Goal: Information Seeking & Learning: Learn about a topic

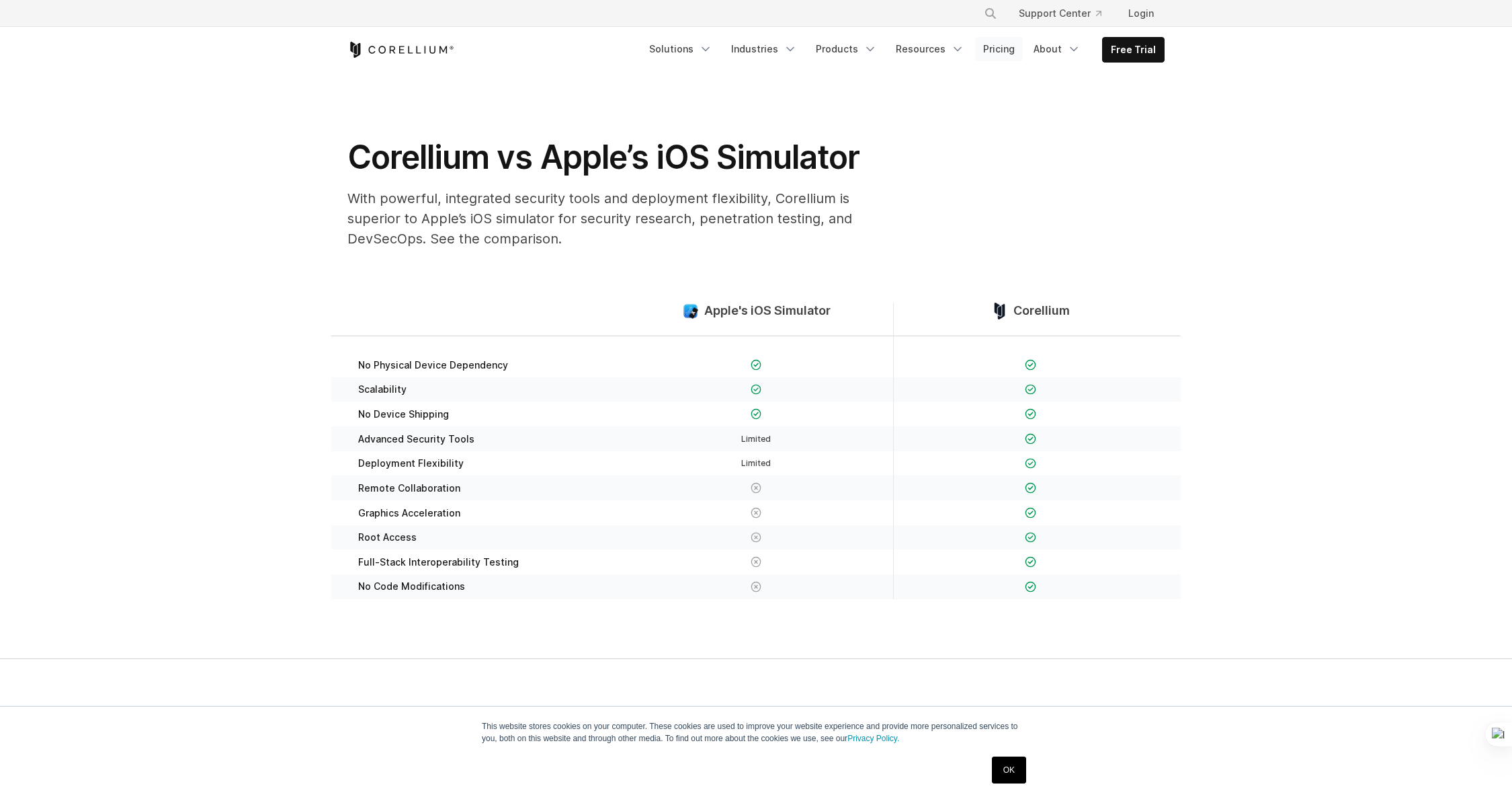
click at [1012, 52] on link "Pricing" at bounding box center [999, 49] width 47 height 25
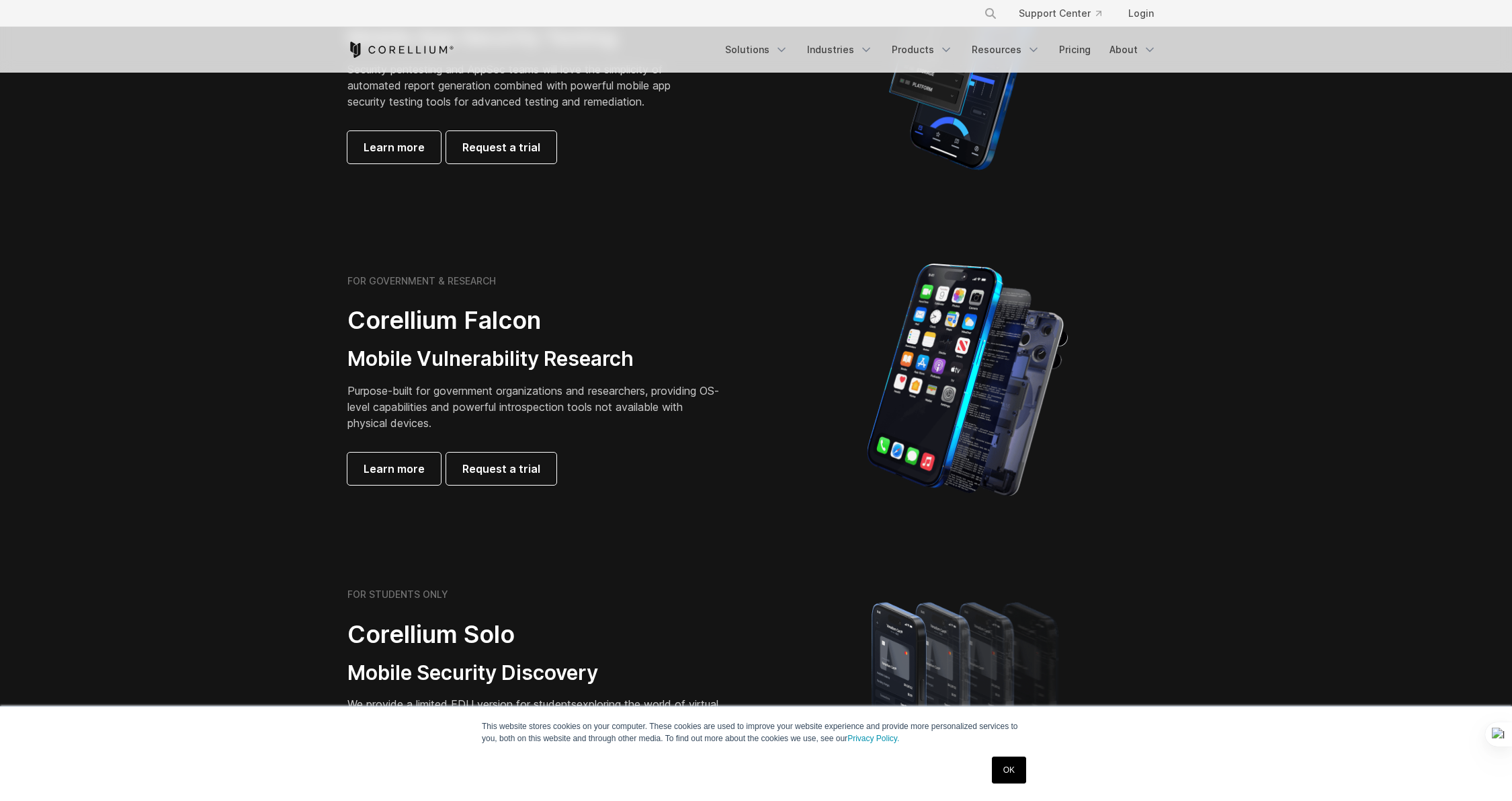
scroll to position [143, 0]
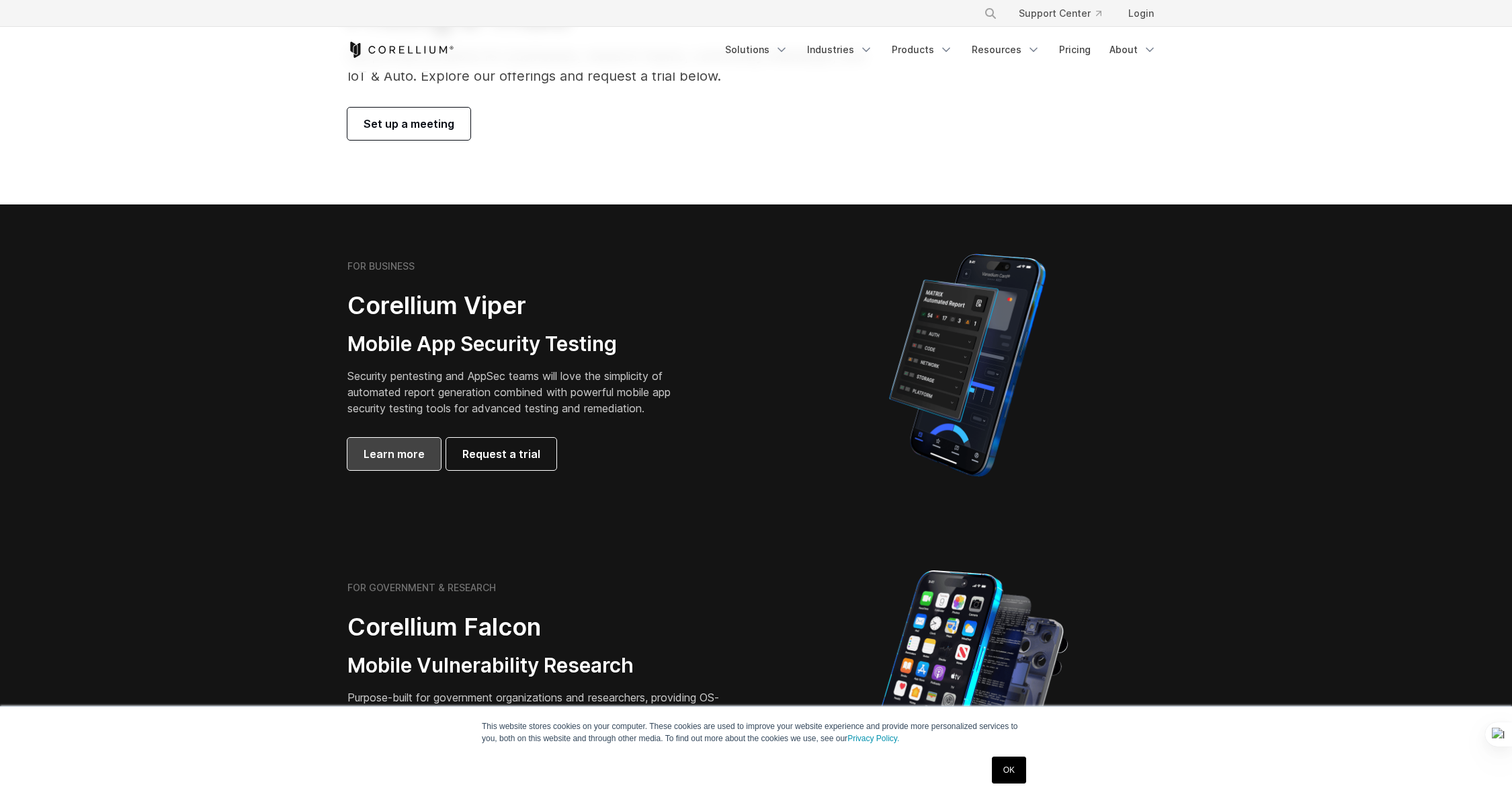
click at [397, 454] on span "Learn more" at bounding box center [394, 454] width 61 height 16
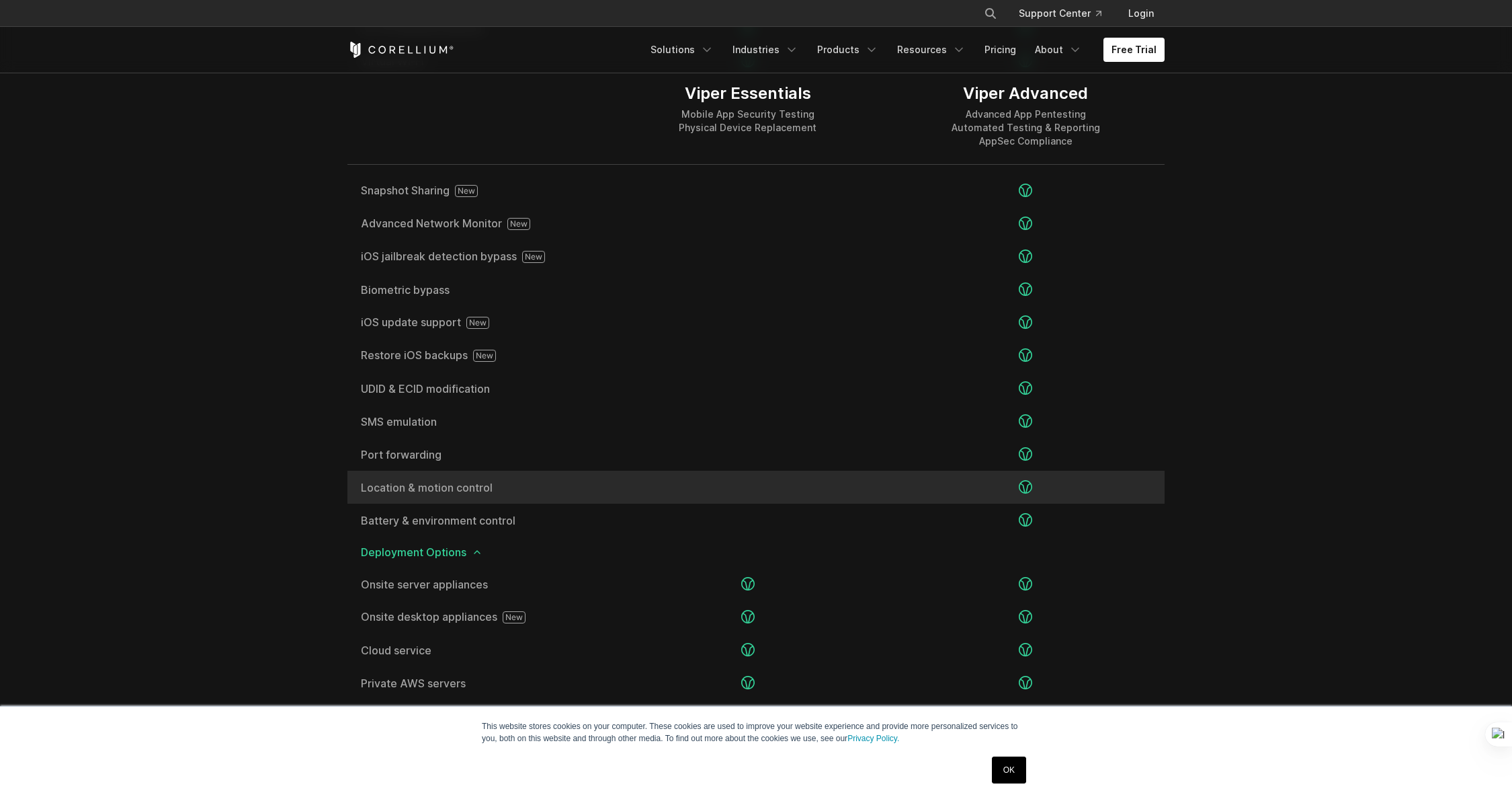
scroll to position [2519, 0]
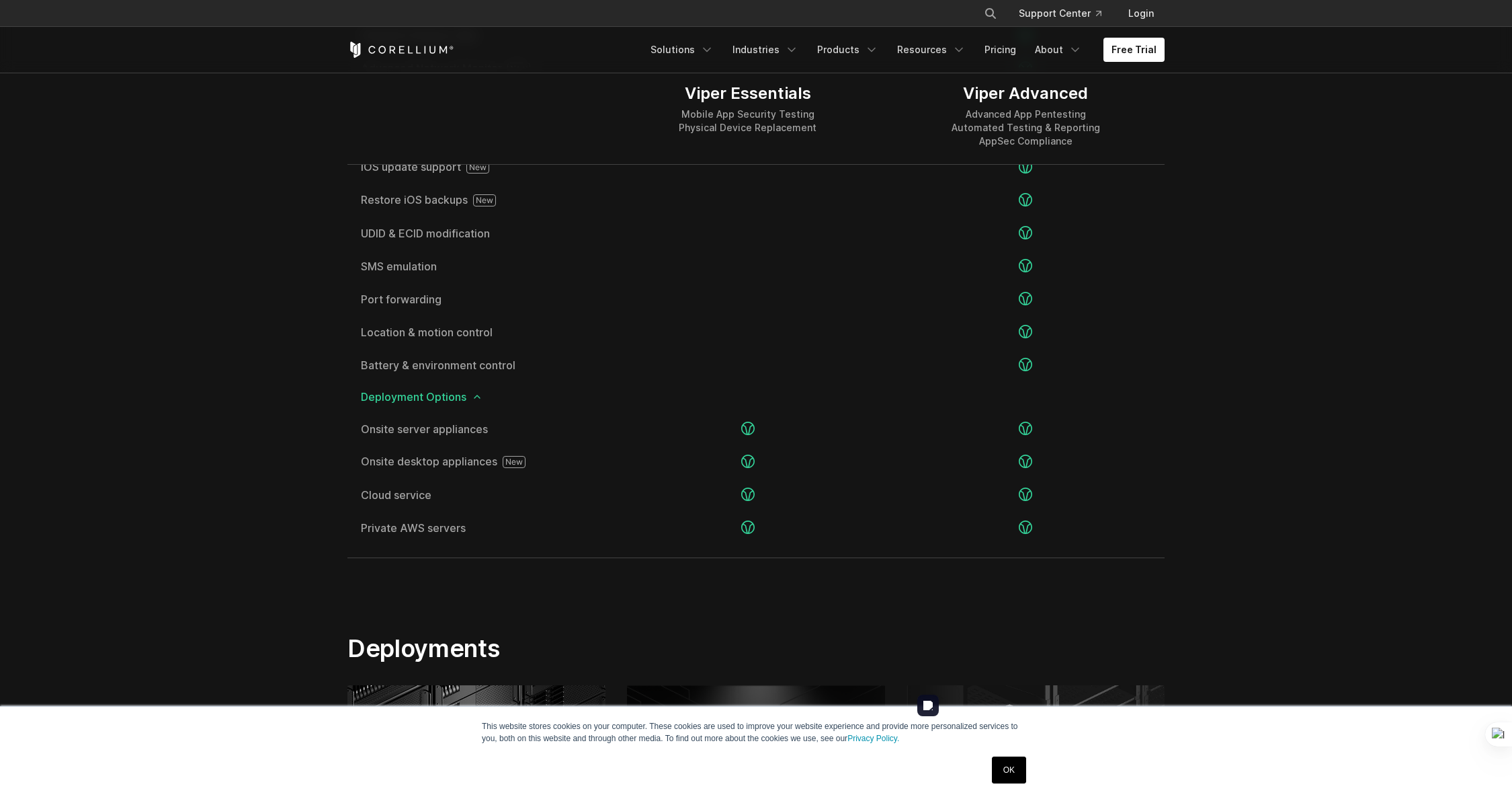
click at [1014, 765] on link "OK" at bounding box center [1009, 770] width 35 height 27
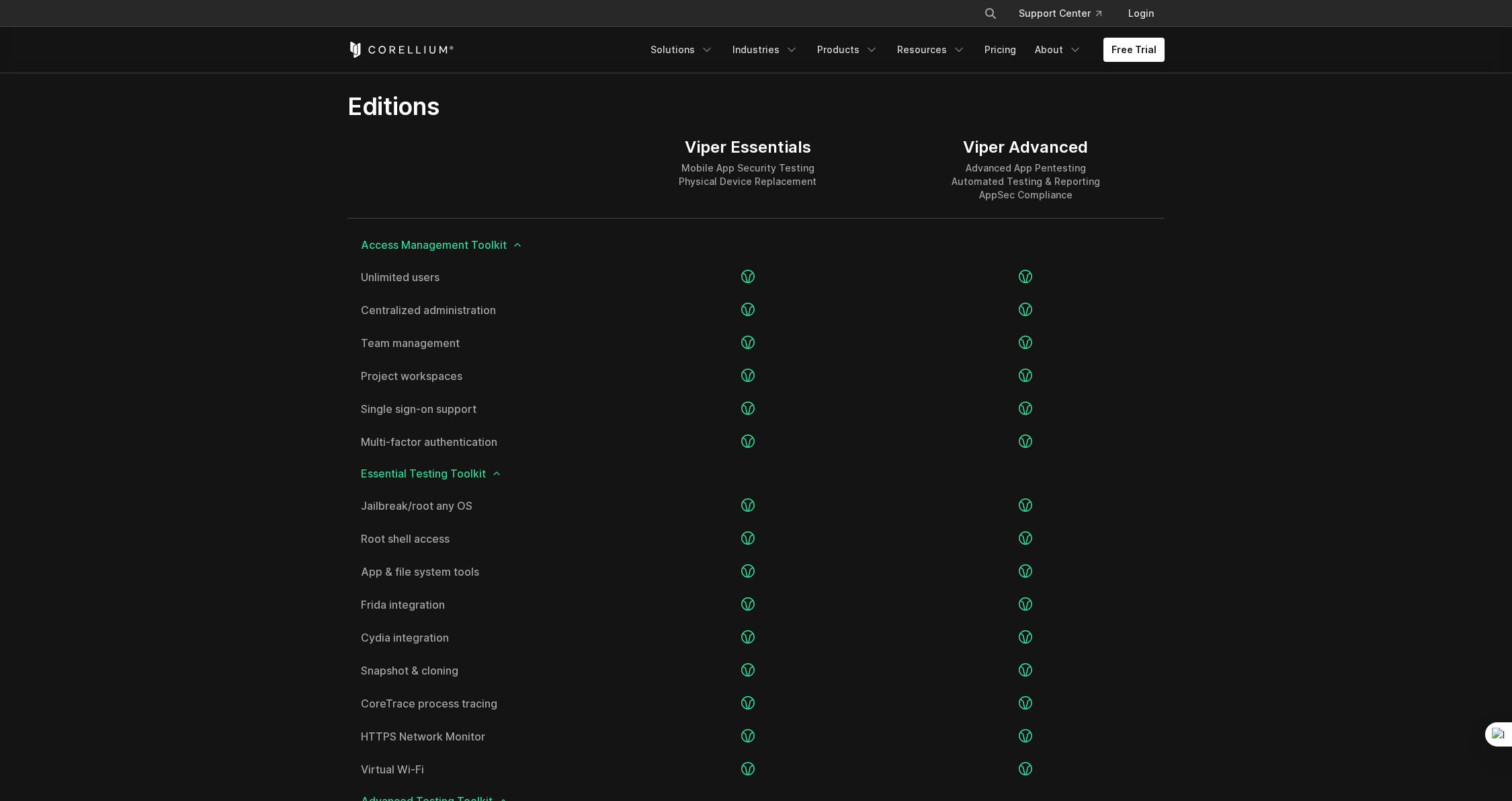
scroll to position [1645, 0]
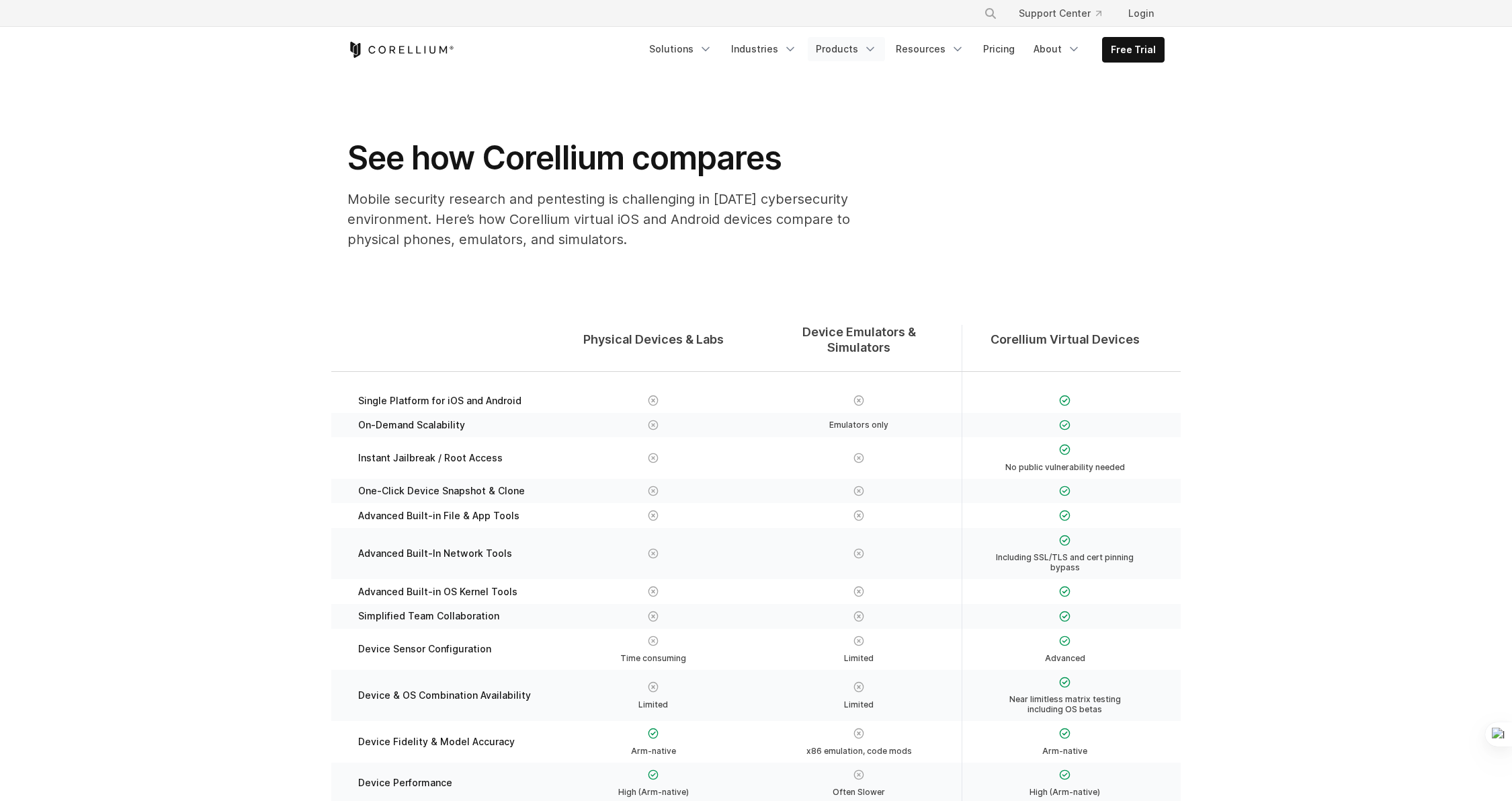
click at [856, 53] on link "Products" at bounding box center [846, 49] width 77 height 25
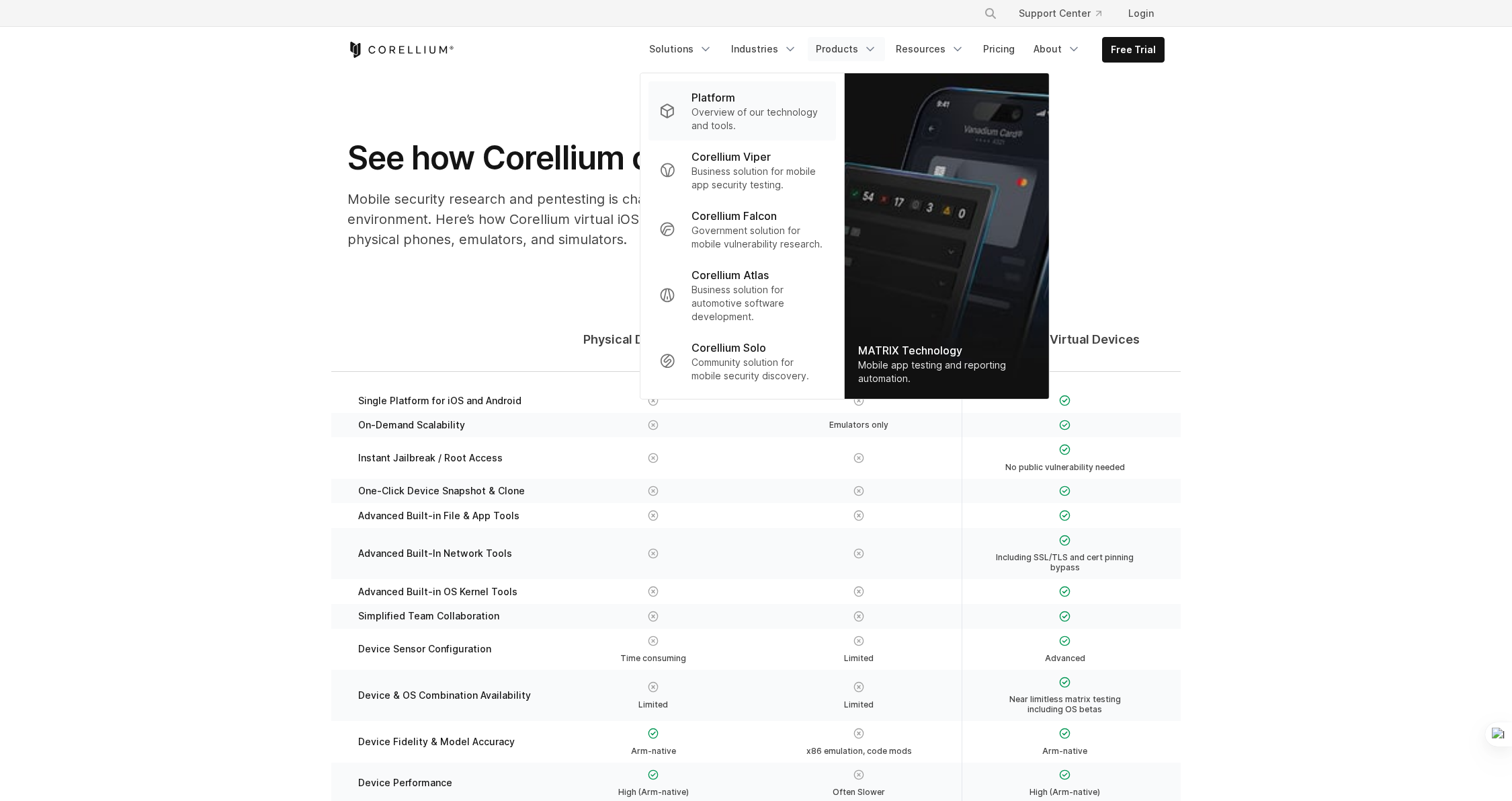
click at [733, 102] on p "Platform" at bounding box center [713, 97] width 44 height 16
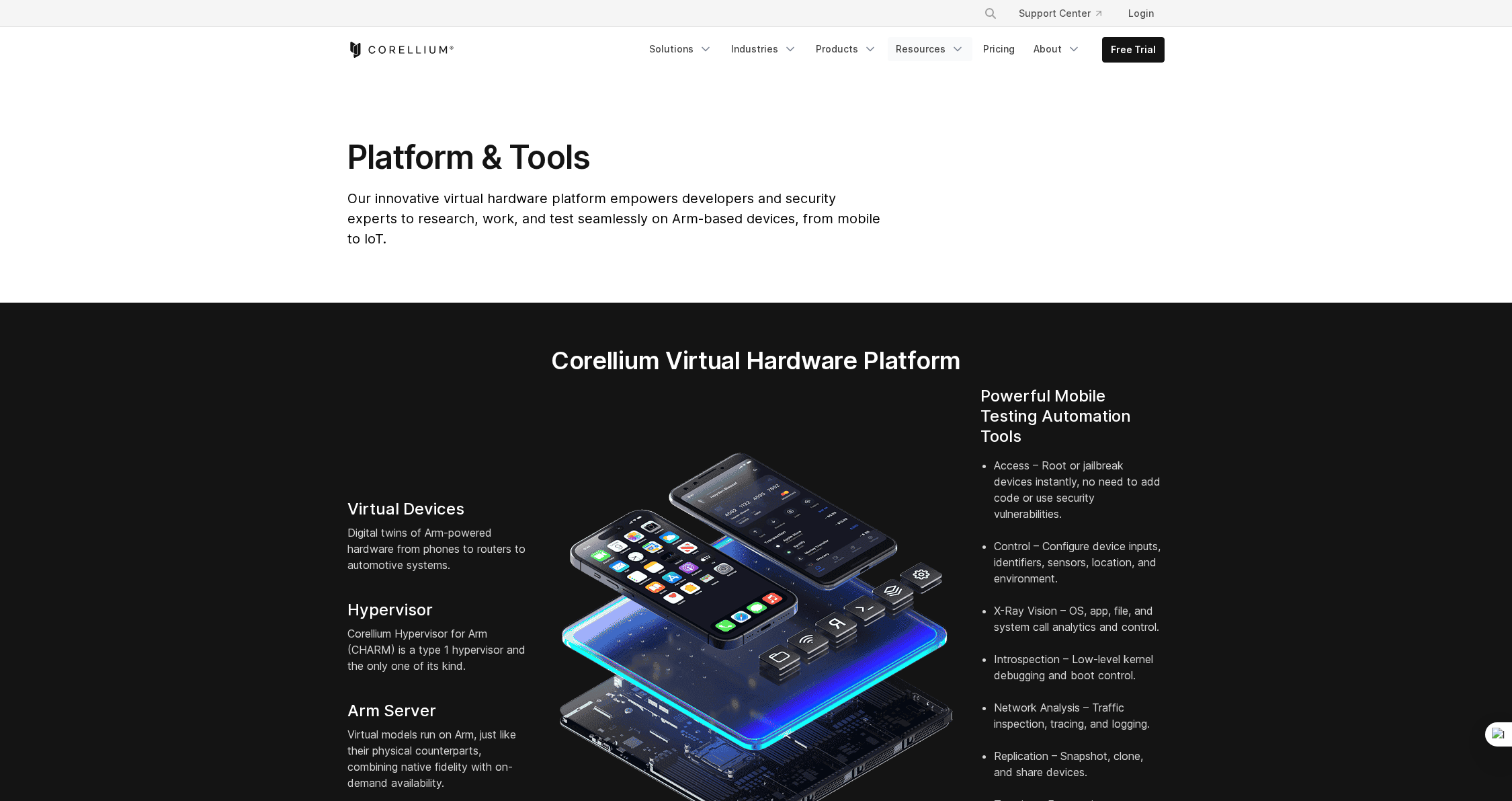
click at [931, 48] on link "Resources" at bounding box center [930, 49] width 85 height 25
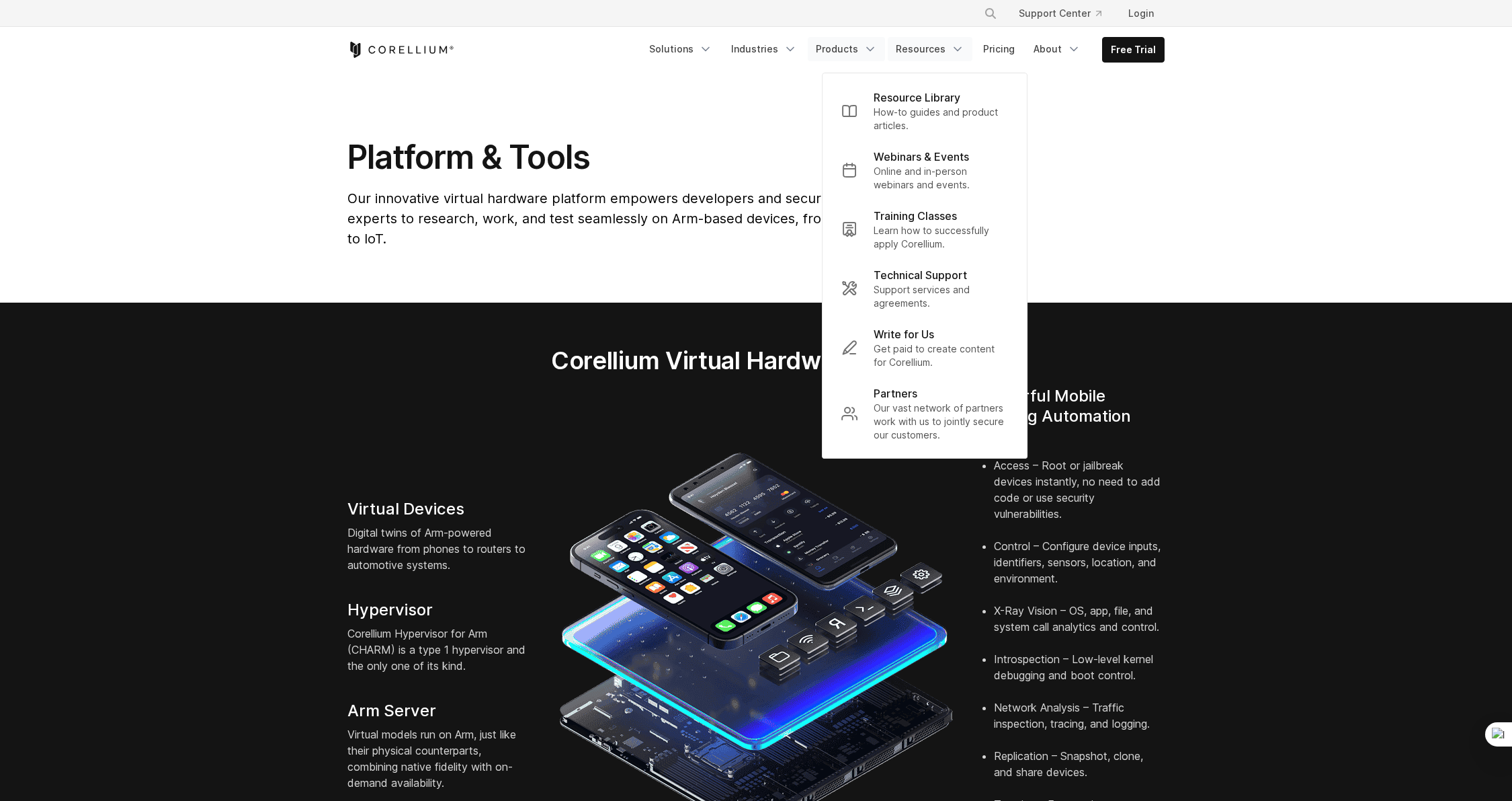
click at [853, 49] on link "Products" at bounding box center [846, 49] width 77 height 25
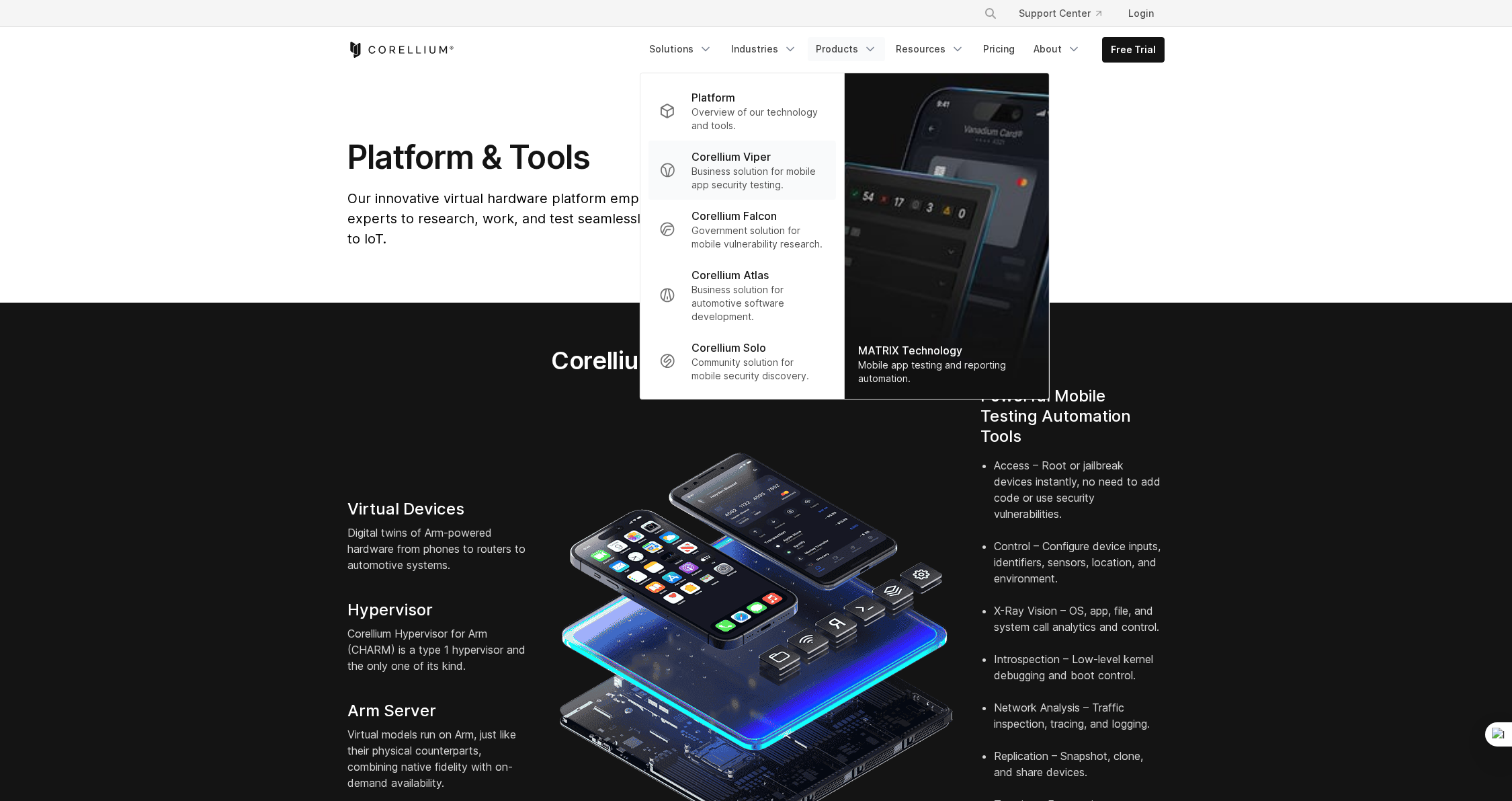
click at [771, 170] on p "Business solution for mobile app security testing." at bounding box center [758, 178] width 134 height 27
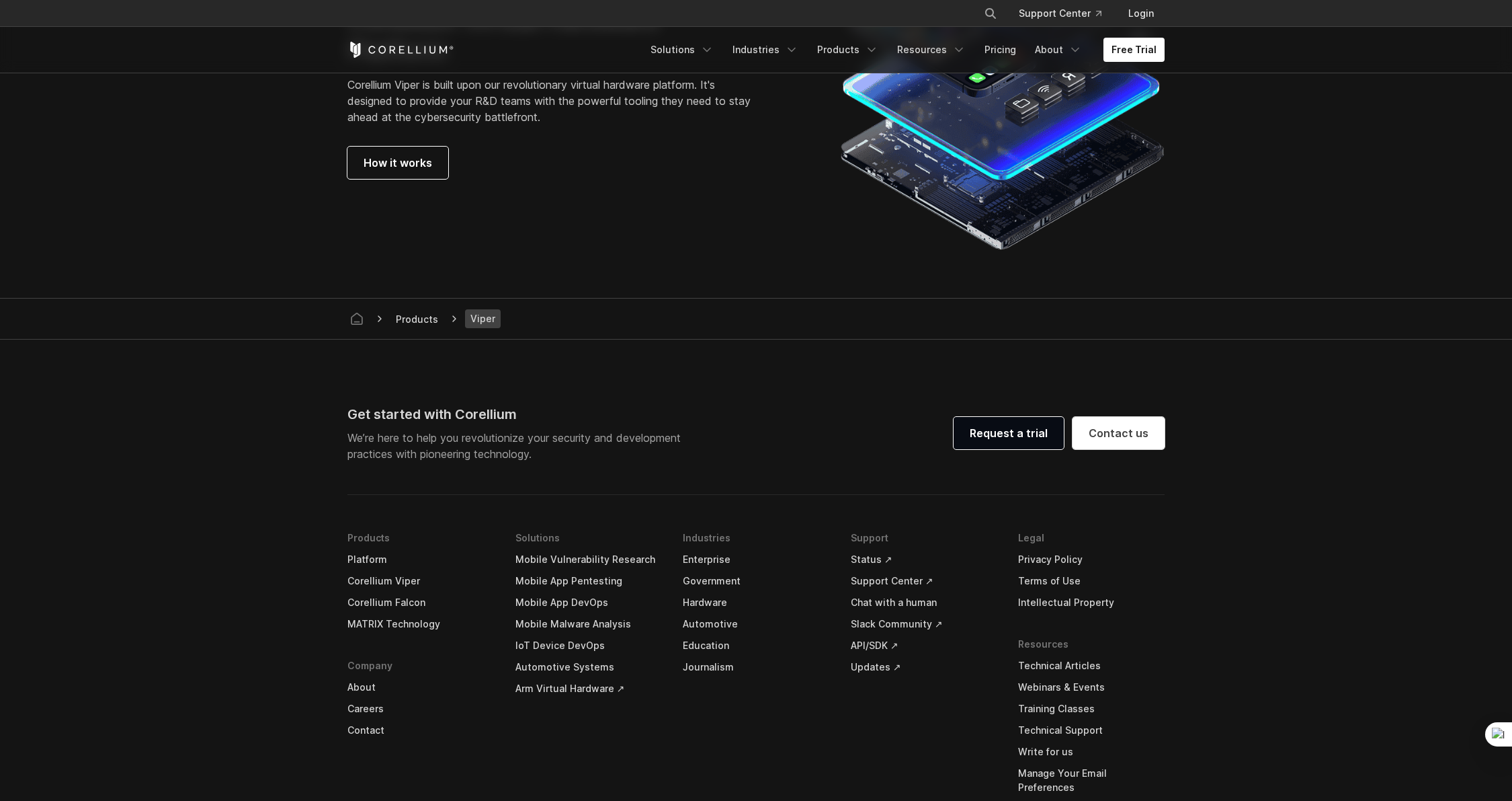
scroll to position [3671, 0]
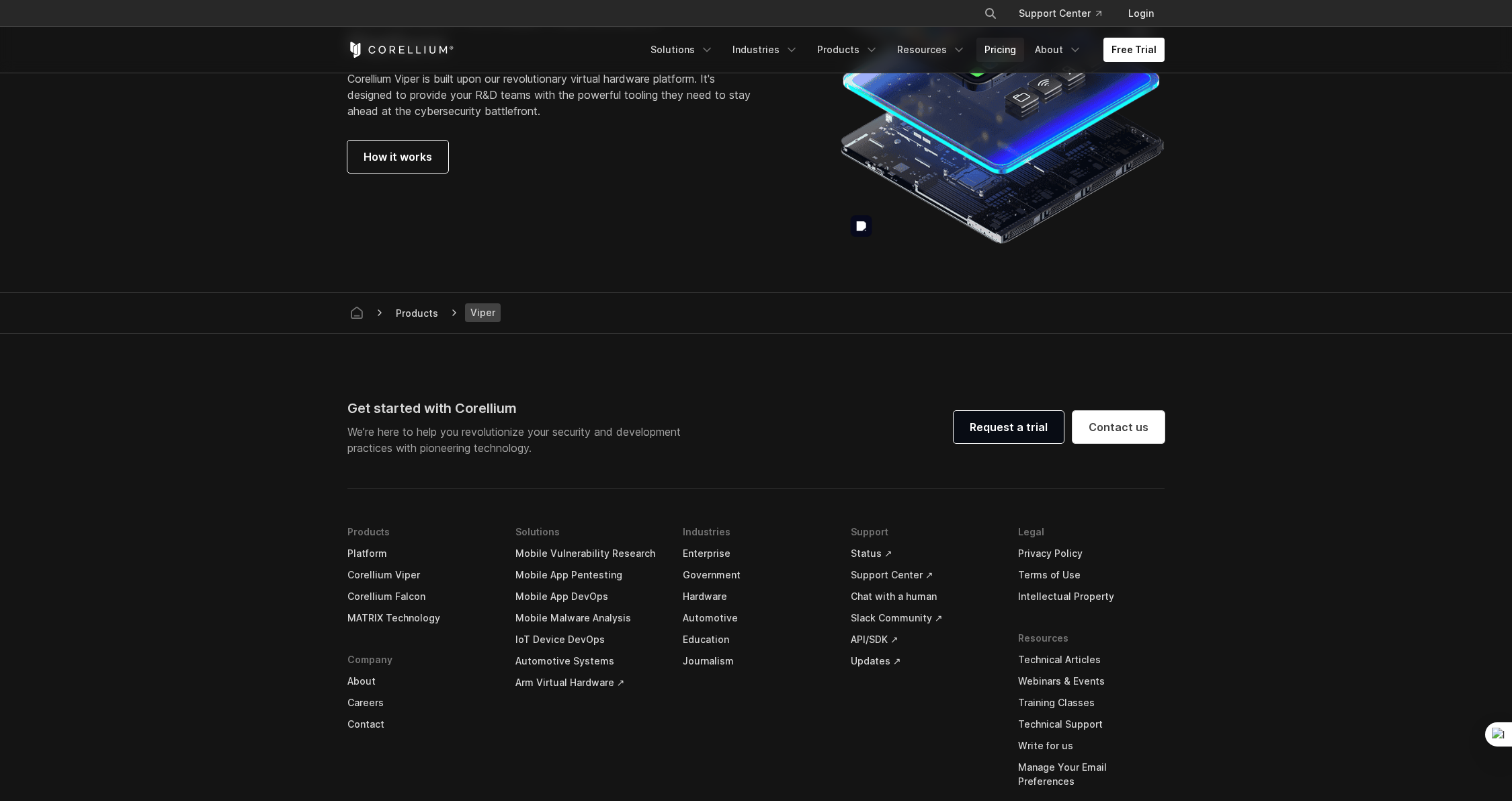
click at [1007, 47] on link "Pricing" at bounding box center [1000, 49] width 47 height 25
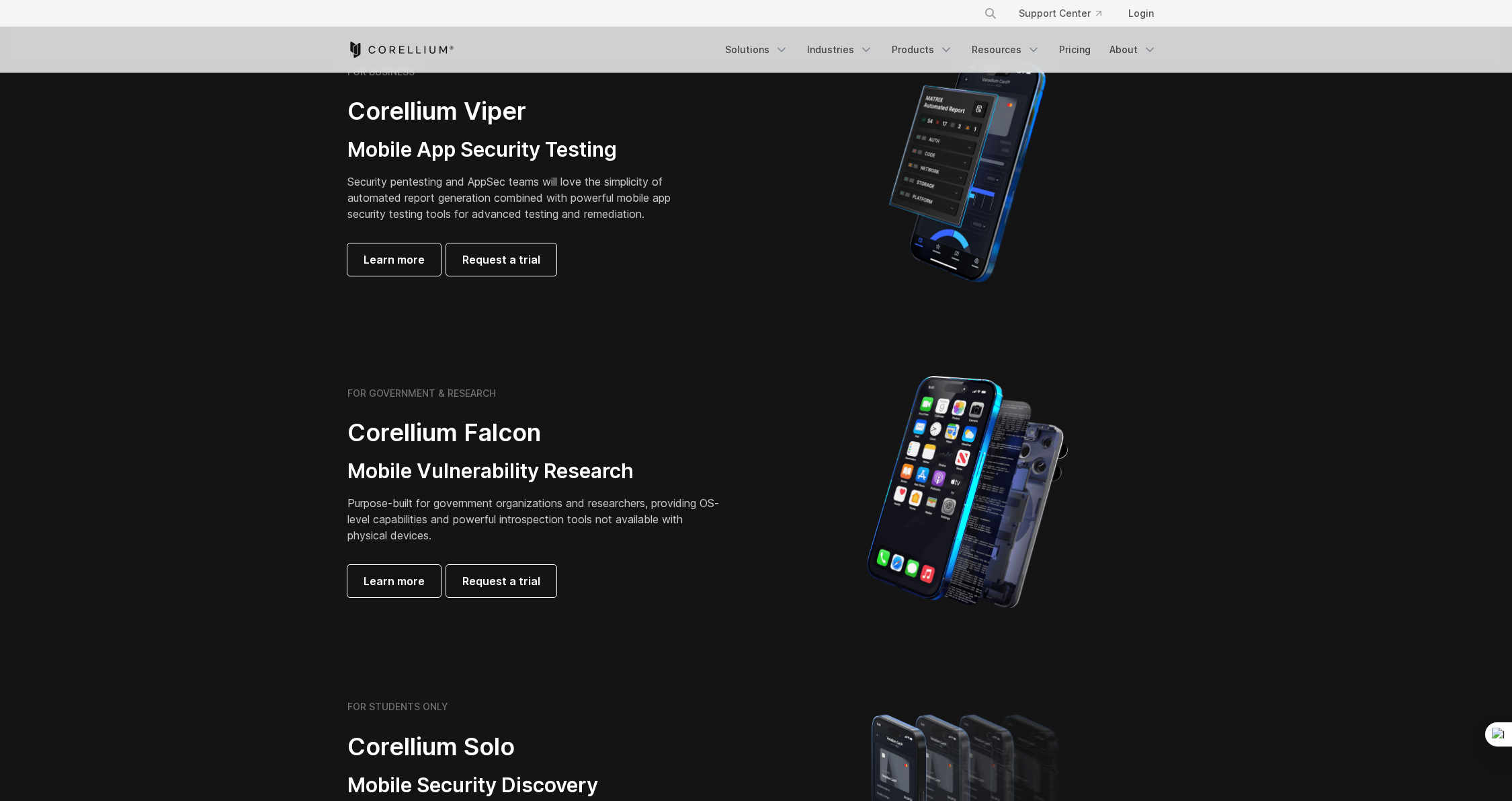
scroll to position [133, 0]
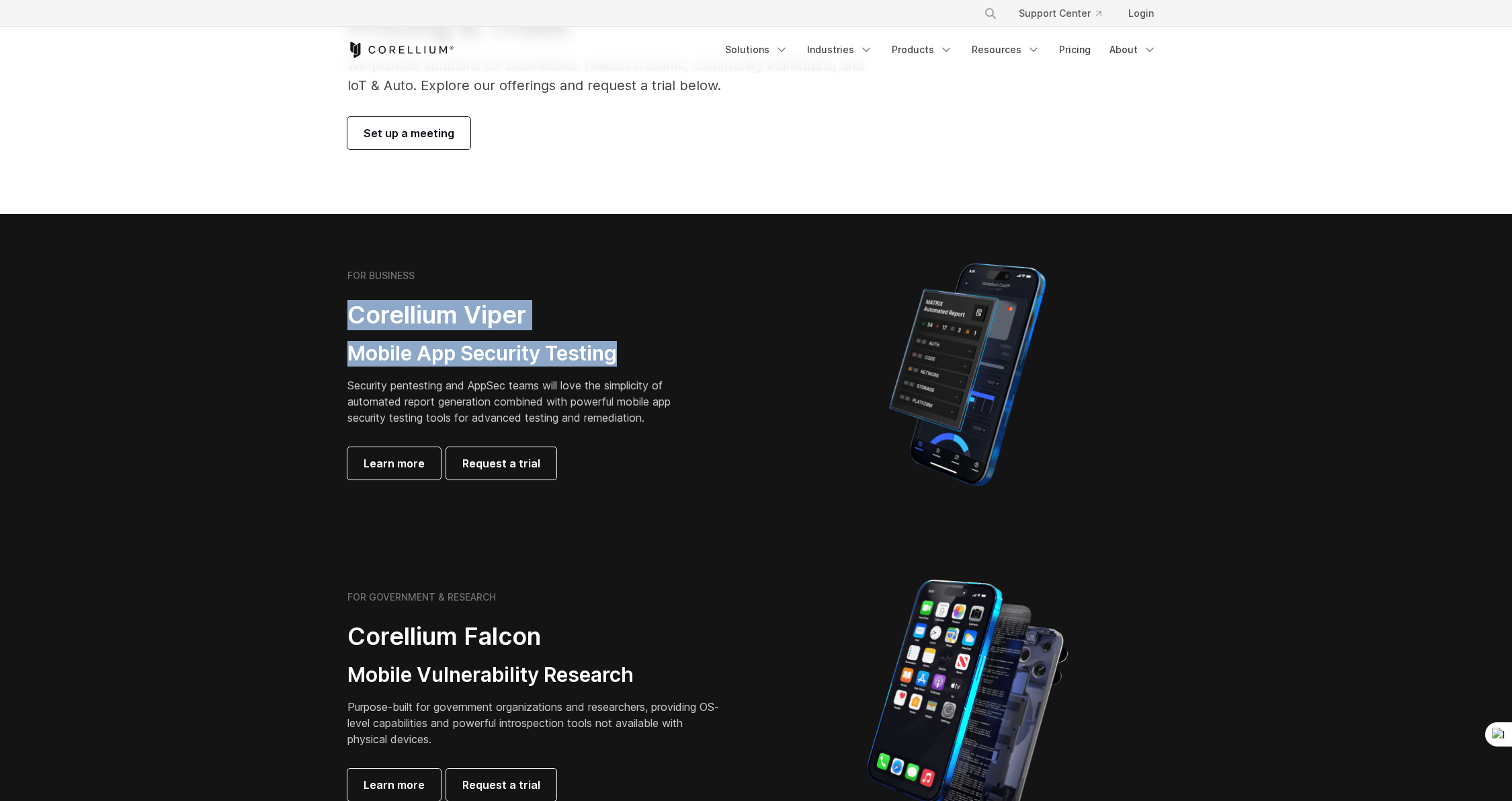
drag, startPoint x: 347, startPoint y: 309, endPoint x: 631, endPoint y: 349, distance: 286.8
click at [631, 349] on div "FOR BUSINESS Corellium Viper Mobile App Security Testing Security pentesting an…" at bounding box center [536, 374] width 377 height 209
copy div "Corellium Viper Mobile App Security Testing"
